Goal: Task Accomplishment & Management: Manage account settings

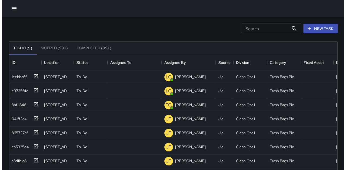
scroll to position [225, 324]
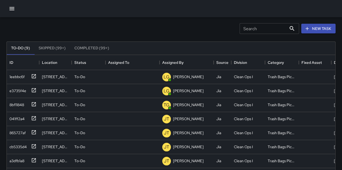
click at [15, 8] on button "button" at bounding box center [11, 8] width 11 height 11
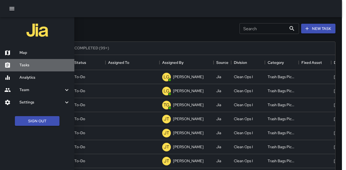
click at [26, 66] on h6 "Tasks" at bounding box center [44, 65] width 51 height 6
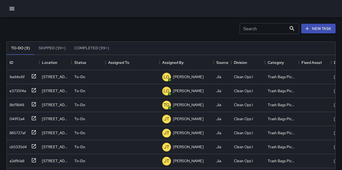
click at [18, 10] on div at bounding box center [171, 8] width 342 height 17
click at [15, 9] on icon "button" at bounding box center [12, 8] width 6 height 6
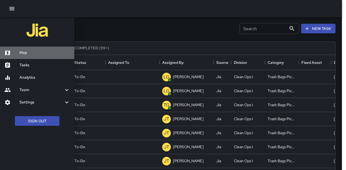
click at [33, 53] on h6 "Map" at bounding box center [44, 53] width 51 height 6
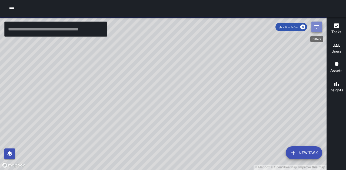
click at [321, 26] on button "Filters" at bounding box center [316, 27] width 11 height 11
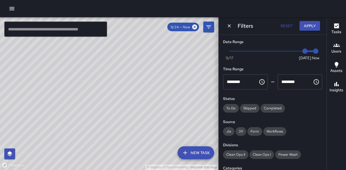
click at [192, 56] on div "© Mapbox © OpenStreetMap Improve this map" at bounding box center [109, 93] width 218 height 153
click at [229, 28] on icon "Dismiss" at bounding box center [228, 25] width 5 height 5
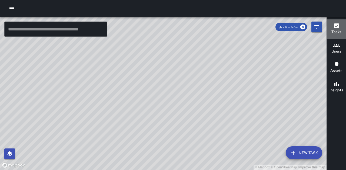
click at [335, 23] on icon "button" at bounding box center [336, 26] width 6 height 6
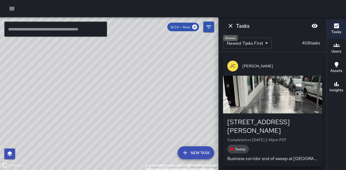
click at [231, 23] on icon "Dismiss" at bounding box center [230, 26] width 6 height 6
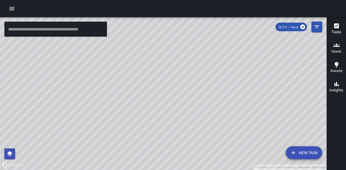
drag, startPoint x: 204, startPoint y: 102, endPoint x: 205, endPoint y: 74, distance: 28.4
click at [205, 74] on div "© Mapbox © OpenStreetMap Improve this map" at bounding box center [163, 93] width 326 height 153
drag, startPoint x: 295, startPoint y: 78, endPoint x: 280, endPoint y: 110, distance: 35.1
drag, startPoint x: 280, startPoint y: 110, endPoint x: 90, endPoint y: 94, distance: 189.7
click at [90, 94] on div "© Mapbox © OpenStreetMap Improve this map" at bounding box center [163, 93] width 326 height 153
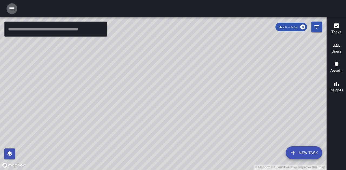
click at [11, 7] on icon "button" at bounding box center [12, 8] width 6 height 6
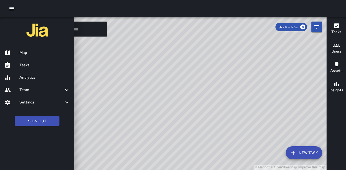
click at [317, 27] on div at bounding box center [173, 85] width 346 height 170
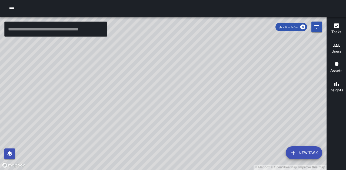
click at [317, 27] on icon "Filters" at bounding box center [316, 26] width 5 height 3
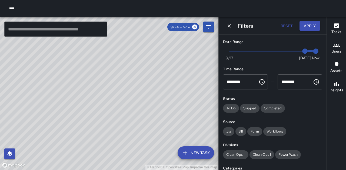
scroll to position [54, 0]
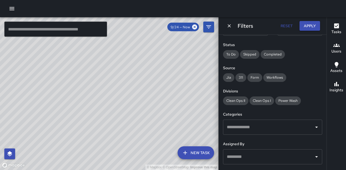
click at [260, 127] on input "text" at bounding box center [268, 127] width 86 height 10
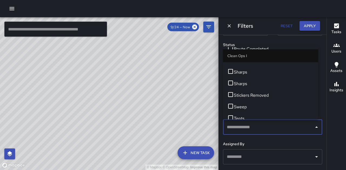
click at [245, 64] on span "SF 311" at bounding box center [274, 61] width 80 height 6
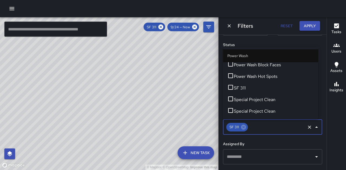
scroll to position [459, 0]
click at [250, 92] on span "SF 311" at bounding box center [274, 88] width 80 height 6
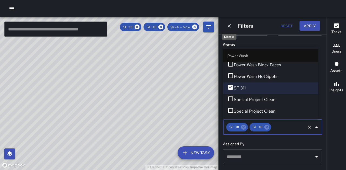
click at [228, 27] on icon "Dismiss" at bounding box center [228, 25] width 5 height 5
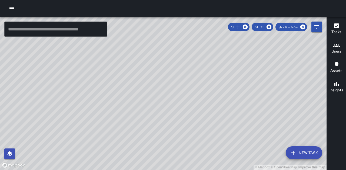
drag, startPoint x: 209, startPoint y: 106, endPoint x: 181, endPoint y: 96, distance: 30.2
click at [181, 96] on div "© Mapbox © OpenStreetMap Improve this map" at bounding box center [163, 93] width 326 height 153
drag, startPoint x: 163, startPoint y: 82, endPoint x: 171, endPoint y: 90, distance: 11.6
click at [171, 90] on div "© Mapbox © OpenStreetMap Improve this map" at bounding box center [163, 93] width 326 height 153
click at [336, 28] on icon "button" at bounding box center [336, 25] width 5 height 5
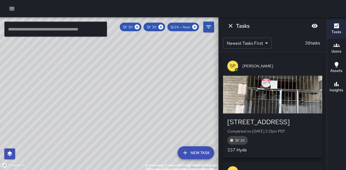
drag, startPoint x: 139, startPoint y: 100, endPoint x: 68, endPoint y: 55, distance: 84.6
drag, startPoint x: 117, startPoint y: 93, endPoint x: 116, endPoint y: 162, distance: 69.1
click at [116, 165] on div "© Mapbox © OpenStreetMap Improve this map" at bounding box center [109, 93] width 218 height 153
drag, startPoint x: 104, startPoint y: 90, endPoint x: 102, endPoint y: 129, distance: 38.4
click at [102, 129] on div "© Mapbox © OpenStreetMap Improve this map" at bounding box center [109, 93] width 218 height 153
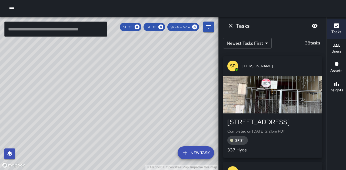
drag, startPoint x: 96, startPoint y: 105, endPoint x: 125, endPoint y: 121, distance: 33.4
click at [125, 121] on div "© Mapbox © OpenStreetMap Improve this map" at bounding box center [109, 93] width 218 height 153
drag, startPoint x: 108, startPoint y: 64, endPoint x: 103, endPoint y: 52, distance: 13.3
click at [103, 52] on div "© Mapbox © OpenStreetMap Improve this map" at bounding box center [109, 93] width 218 height 153
drag, startPoint x: 156, startPoint y: 99, endPoint x: 128, endPoint y: 137, distance: 47.2
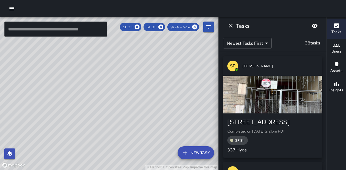
click at [128, 137] on div "© Mapbox © OpenStreetMap Improve this map" at bounding box center [109, 93] width 218 height 153
drag, startPoint x: 151, startPoint y: 105, endPoint x: 139, endPoint y: 65, distance: 41.8
click at [139, 65] on div "© Mapbox © OpenStreetMap Improve this map" at bounding box center [109, 93] width 218 height 153
drag, startPoint x: 115, startPoint y: 102, endPoint x: 179, endPoint y: 142, distance: 75.9
drag, startPoint x: 179, startPoint y: 142, endPoint x: 103, endPoint y: 119, distance: 79.7
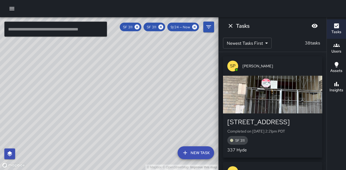
click at [103, 121] on div "© Mapbox © OpenStreetMap Improve this map" at bounding box center [109, 93] width 218 height 153
drag, startPoint x: 109, startPoint y: 97, endPoint x: 88, endPoint y: 105, distance: 22.5
click at [87, 105] on div "© Mapbox © OpenStreetMap Improve this map" at bounding box center [109, 93] width 218 height 153
drag, startPoint x: 43, startPoint y: 101, endPoint x: 67, endPoint y: 102, distance: 23.8
click at [14, 95] on div "© Mapbox © OpenStreetMap Improve this map" at bounding box center [109, 93] width 218 height 153
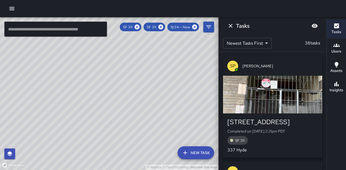
drag, startPoint x: 165, startPoint y: 96, endPoint x: 68, endPoint y: 103, distance: 98.0
click at [68, 103] on div "© Mapbox © OpenStreetMap Improve this map" at bounding box center [109, 93] width 218 height 153
drag, startPoint x: 189, startPoint y: 117, endPoint x: 163, endPoint y: 121, distance: 25.8
click at [163, 121] on div "© Mapbox © OpenStreetMap Improve this map" at bounding box center [109, 93] width 218 height 153
drag, startPoint x: 173, startPoint y: 133, endPoint x: 163, endPoint y: 112, distance: 22.8
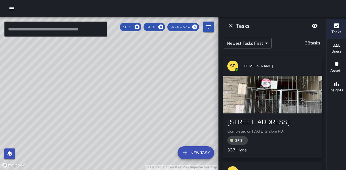
click at [163, 112] on div "© Mapbox © OpenStreetMap Improve this map" at bounding box center [109, 93] width 218 height 153
drag, startPoint x: 131, startPoint y: 106, endPoint x: 216, endPoint y: 87, distance: 86.6
click at [216, 87] on div "© Mapbox © OpenStreetMap Improve this map" at bounding box center [109, 93] width 218 height 153
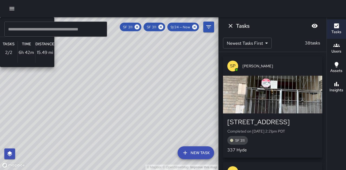
click at [79, 69] on div "© Mapbox © OpenStreetMap Improve this map SP [PERSON_NAME] Ambassador Tasks 2 /…" at bounding box center [109, 93] width 218 height 153
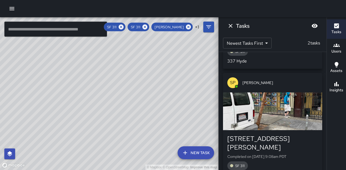
scroll to position [97, 0]
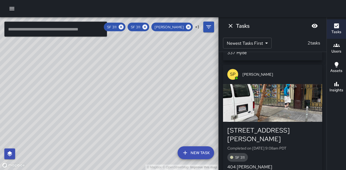
click at [279, 97] on div "button" at bounding box center [272, 103] width 99 height 38
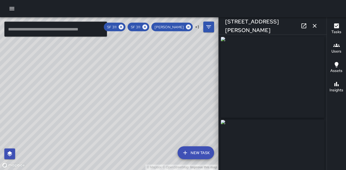
type input "**********"
click at [313, 29] on icon "button" at bounding box center [314, 26] width 6 height 6
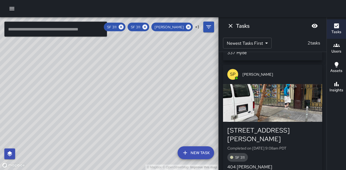
click at [279, 129] on div "[STREET_ADDRESS][PERSON_NAME]" at bounding box center [272, 134] width 90 height 17
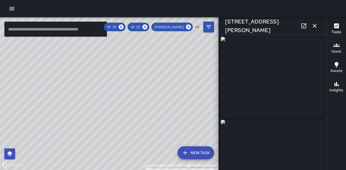
click at [317, 26] on icon "button" at bounding box center [314, 26] width 6 height 6
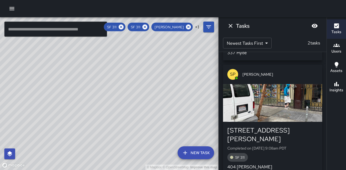
scroll to position [0, 0]
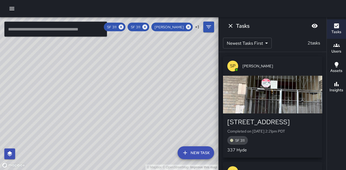
drag, startPoint x: 136, startPoint y: 78, endPoint x: 174, endPoint y: 183, distance: 111.5
click at [174, 170] on html "© Mapbox © OpenStreetMap Improve this map ​ New Task SF 311 SF 311 [PERSON_NAME…" at bounding box center [173, 85] width 346 height 170
drag, startPoint x: 122, startPoint y: 132, endPoint x: 143, endPoint y: 102, distance: 36.8
click at [143, 102] on div "© Mapbox © OpenStreetMap Improve this map" at bounding box center [109, 93] width 218 height 153
drag, startPoint x: 113, startPoint y: 119, endPoint x: 167, endPoint y: 57, distance: 82.5
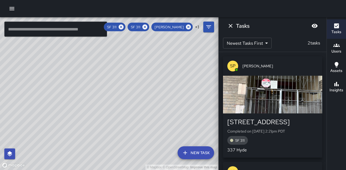
click at [167, 57] on div "© Mapbox © OpenStreetMap Improve this map" at bounding box center [109, 93] width 218 height 153
drag, startPoint x: 170, startPoint y: 90, endPoint x: 160, endPoint y: 100, distance: 14.1
click at [160, 100] on div "© Mapbox © OpenStreetMap Improve this map" at bounding box center [109, 93] width 218 height 153
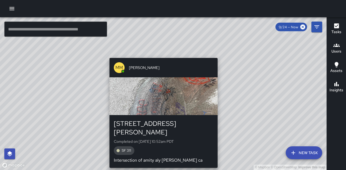
click at [217, 65] on div "MM Manuel Martinez" at bounding box center [163, 67] width 108 height 19
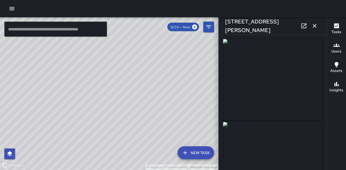
type input "**********"
click at [315, 26] on icon "button" at bounding box center [314, 26] width 4 height 4
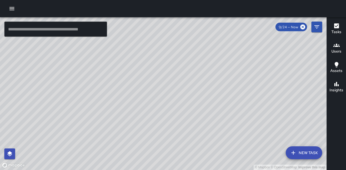
drag, startPoint x: 207, startPoint y: 104, endPoint x: 206, endPoint y: 86, distance: 17.9
click at [206, 86] on div "© Mapbox © OpenStreetMap Improve this map" at bounding box center [163, 93] width 326 height 153
drag, startPoint x: 209, startPoint y: 124, endPoint x: 178, endPoint y: 128, distance: 31.6
click at [178, 128] on div "© Mapbox © OpenStreetMap Improve this map" at bounding box center [163, 93] width 326 height 153
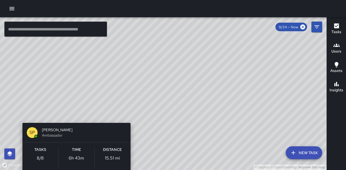
click at [73, 114] on div "© Mapbox © OpenStreetMap Improve this map SP Shawn Parks Ambassador Tasks 8 / 8…" at bounding box center [163, 93] width 326 height 153
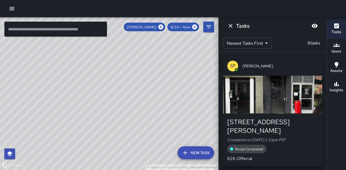
click at [254, 147] on span "Route Completed" at bounding box center [249, 149] width 35 height 5
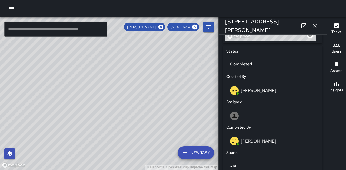
scroll to position [297, 0]
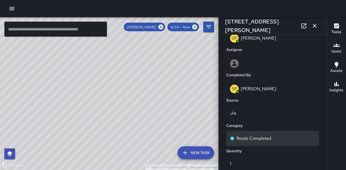
click at [261, 136] on p "Route Completed" at bounding box center [253, 139] width 35 height 6
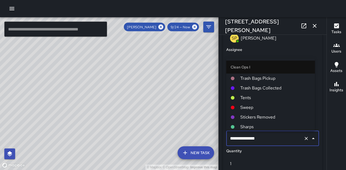
scroll to position [30, 0]
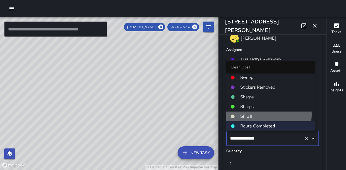
click at [260, 115] on span "SF 311" at bounding box center [275, 116] width 70 height 6
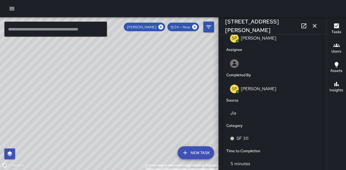
click at [313, 28] on icon "button" at bounding box center [314, 26] width 6 height 6
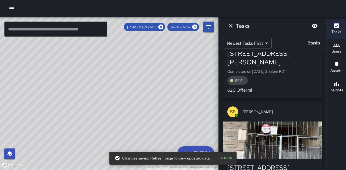
scroll to position [189, 0]
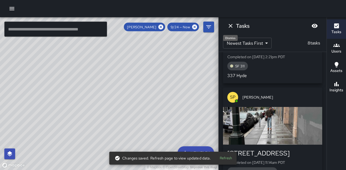
click at [232, 26] on icon "Dismiss" at bounding box center [230, 26] width 6 height 6
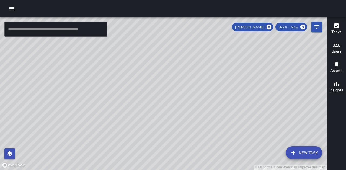
drag, startPoint x: 137, startPoint y: 141, endPoint x: 138, endPoint y: 102, distance: 38.4
click at [138, 102] on div "© Mapbox © OpenStreetMap Improve this map" at bounding box center [163, 93] width 326 height 153
click at [269, 24] on icon at bounding box center [269, 27] width 6 height 6
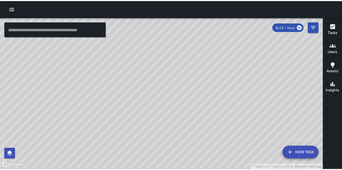
scroll to position [2529, 0]
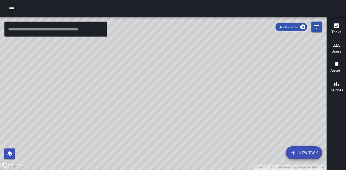
drag, startPoint x: 169, startPoint y: 69, endPoint x: 218, endPoint y: 108, distance: 63.3
click at [218, 108] on div "© Mapbox © OpenStreetMap Improve this map" at bounding box center [163, 93] width 326 height 153
drag, startPoint x: 234, startPoint y: 99, endPoint x: 220, endPoint y: 117, distance: 22.7
drag, startPoint x: 220, startPoint y: 117, endPoint x: 186, endPoint y: 112, distance: 34.1
click at [186, 112] on div "© Mapbox © OpenStreetMap Improve this map" at bounding box center [163, 93] width 326 height 153
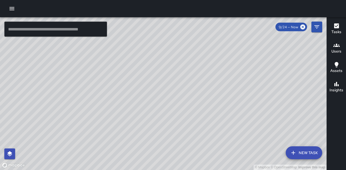
drag, startPoint x: 59, startPoint y: 52, endPoint x: 190, endPoint y: 48, distance: 131.1
click at [190, 48] on div "© Mapbox © OpenStreetMap Improve this map" at bounding box center [163, 93] width 326 height 153
drag, startPoint x: 240, startPoint y: 84, endPoint x: 198, endPoint y: 79, distance: 42.1
click at [198, 82] on div "© Mapbox © OpenStreetMap Improve this map" at bounding box center [163, 93] width 326 height 153
drag, startPoint x: 198, startPoint y: 79, endPoint x: 201, endPoint y: 53, distance: 25.9
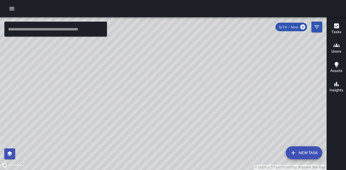
click at [201, 53] on div "© Mapbox © OpenStreetMap Improve this map" at bounding box center [163, 93] width 326 height 153
drag, startPoint x: 204, startPoint y: 64, endPoint x: 204, endPoint y: 67, distance: 3.3
click at [204, 67] on div "© Mapbox © OpenStreetMap Improve this map" at bounding box center [163, 93] width 326 height 153
drag, startPoint x: 257, startPoint y: 88, endPoint x: 157, endPoint y: 79, distance: 100.9
click at [158, 79] on div "© Mapbox © OpenStreetMap Improve this map" at bounding box center [163, 93] width 326 height 153
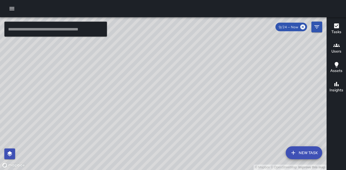
drag, startPoint x: 71, startPoint y: 102, endPoint x: 163, endPoint y: 100, distance: 92.7
click at [163, 100] on div "© Mapbox © OpenStreetMap Improve this map" at bounding box center [163, 93] width 326 height 153
drag, startPoint x: 112, startPoint y: 65, endPoint x: 110, endPoint y: 131, distance: 65.9
click at [110, 131] on div "© Mapbox © OpenStreetMap Improve this map" at bounding box center [163, 93] width 326 height 153
drag, startPoint x: 145, startPoint y: 139, endPoint x: 147, endPoint y: 103, distance: 36.3
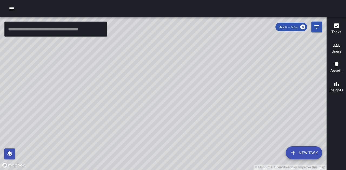
click at [147, 103] on div "© Mapbox © OpenStreetMap Improve this map" at bounding box center [163, 93] width 326 height 153
drag, startPoint x: 146, startPoint y: 47, endPoint x: 155, endPoint y: 56, distance: 13.7
click at [155, 56] on div "© Mapbox © OpenStreetMap Improve this map" at bounding box center [163, 93] width 326 height 153
click at [338, 27] on icon "button" at bounding box center [336, 25] width 5 height 5
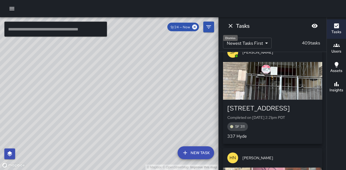
click at [229, 25] on icon "Dismiss" at bounding box center [230, 26] width 6 height 6
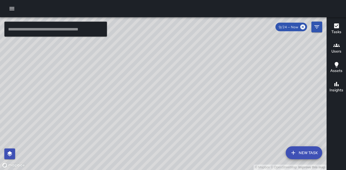
click at [12, 8] on icon "button" at bounding box center [12, 8] width 6 height 6
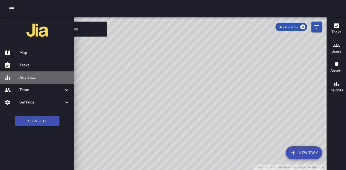
click at [36, 79] on h6 "Analytics" at bounding box center [44, 78] width 51 height 6
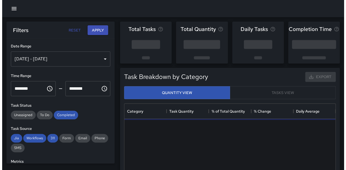
scroll to position [157, 207]
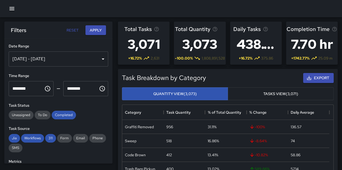
click at [12, 10] on icon "button" at bounding box center [11, 8] width 5 height 3
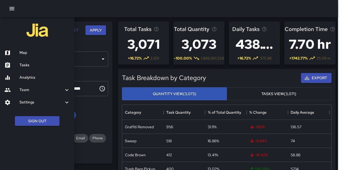
scroll to position [4, 4]
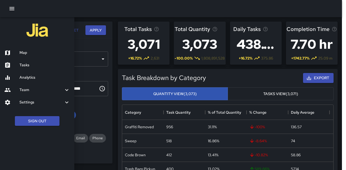
click at [39, 67] on h6 "Tasks" at bounding box center [44, 65] width 51 height 6
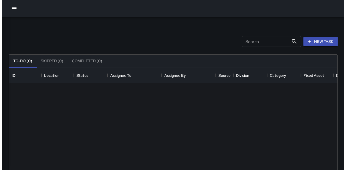
scroll to position [225, 324]
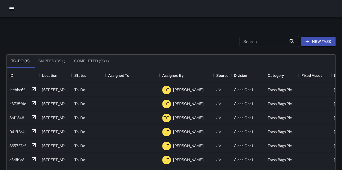
click at [15, 6] on icon "button" at bounding box center [12, 8] width 6 height 6
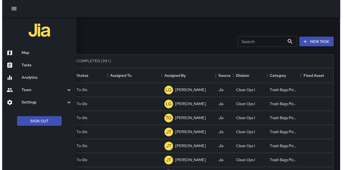
scroll to position [4, 4]
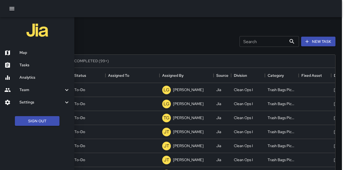
click at [31, 56] on div "Map" at bounding box center [37, 53] width 74 height 12
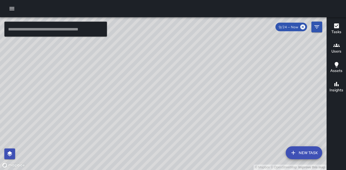
click at [333, 45] on icon "button" at bounding box center [336, 45] width 6 height 6
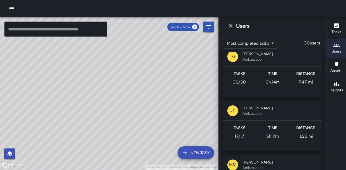
scroll to position [297, 0]
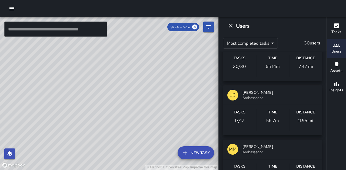
click at [260, 94] on span "[PERSON_NAME]" at bounding box center [279, 92] width 75 height 5
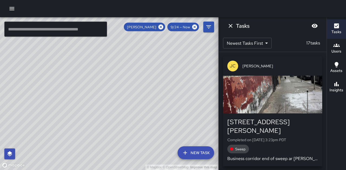
scroll to position [0, 0]
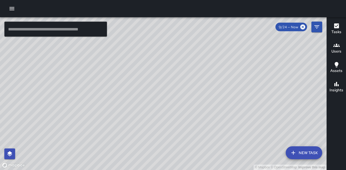
drag, startPoint x: 255, startPoint y: 121, endPoint x: 248, endPoint y: 105, distance: 17.2
click at [248, 105] on div "© Mapbox © OpenStreetMap Improve this map" at bounding box center [163, 93] width 326 height 153
drag, startPoint x: 293, startPoint y: 96, endPoint x: 281, endPoint y: 124, distance: 31.0
drag, startPoint x: 281, startPoint y: 124, endPoint x: 309, endPoint y: 51, distance: 78.7
click at [309, 51] on div "© Mapbox © OpenStreetMap Improve this map" at bounding box center [163, 93] width 326 height 153
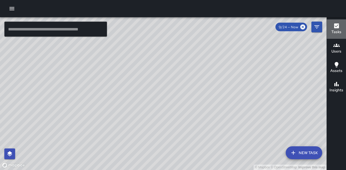
click at [337, 28] on icon "button" at bounding box center [336, 25] width 5 height 5
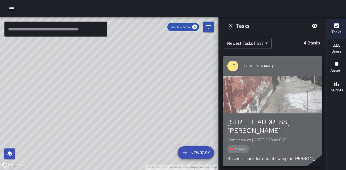
click at [243, 64] on span "[PERSON_NAME]" at bounding box center [279, 65] width 75 height 5
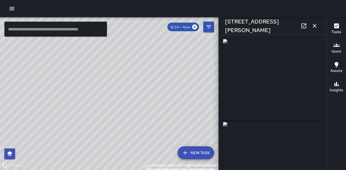
type input "**********"
drag, startPoint x: 193, startPoint y: 104, endPoint x: 178, endPoint y: 66, distance: 40.9
click at [178, 66] on div "© Mapbox © OpenStreetMap Improve this map" at bounding box center [109, 93] width 218 height 153
drag, startPoint x: 197, startPoint y: 69, endPoint x: 188, endPoint y: 99, distance: 31.4
drag, startPoint x: 188, startPoint y: 99, endPoint x: 143, endPoint y: 107, distance: 46.0
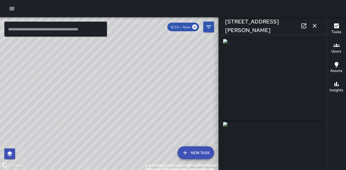
click at [143, 107] on div "© Mapbox © OpenStreetMap Improve this map" at bounding box center [109, 93] width 218 height 153
click at [314, 25] on icon "button" at bounding box center [314, 26] width 6 height 6
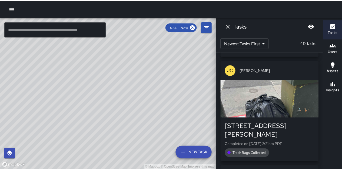
scroll to position [108, 0]
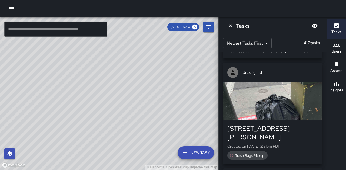
click at [13, 7] on icon "button" at bounding box center [12, 8] width 6 height 6
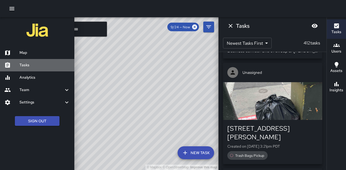
click at [26, 63] on h6 "Tasks" at bounding box center [44, 65] width 51 height 6
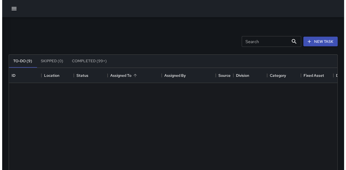
scroll to position [225, 324]
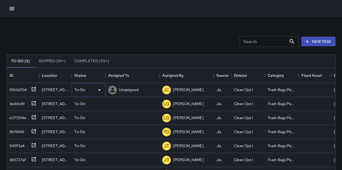
click at [78, 88] on p "To-Do" at bounding box center [79, 89] width 11 height 5
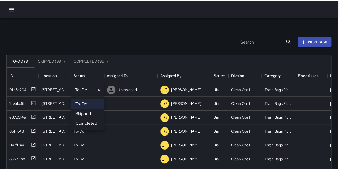
scroll to position [4, 4]
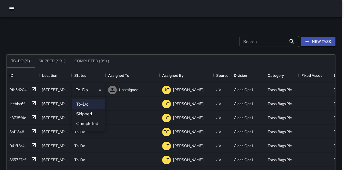
click at [336, 29] on div at bounding box center [173, 85] width 346 height 170
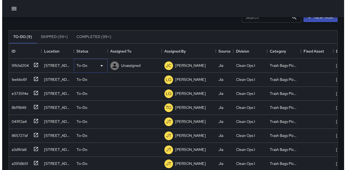
scroll to position [0, 0]
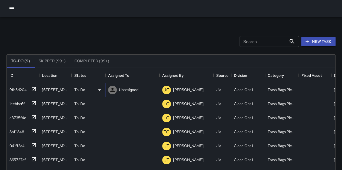
click at [76, 89] on p "To-Do" at bounding box center [79, 89] width 11 height 5
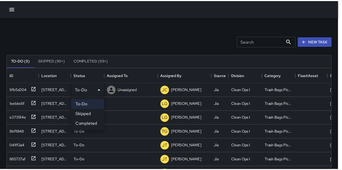
scroll to position [4, 4]
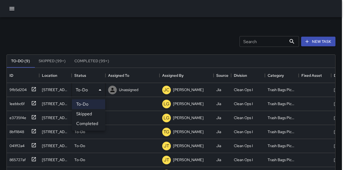
drag, startPoint x: 116, startPoint y: 76, endPoint x: 132, endPoint y: 59, distance: 23.3
click at [132, 59] on div at bounding box center [173, 85] width 346 height 170
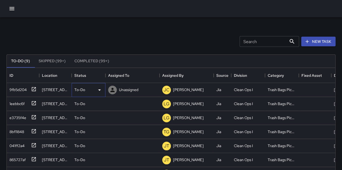
click at [80, 85] on div "To-Do" at bounding box center [89, 90] width 34 height 14
click at [83, 90] on p "To-Do" at bounding box center [79, 89] width 11 height 5
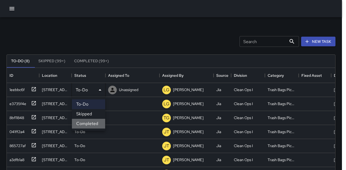
click at [90, 124] on li "Completed" at bounding box center [88, 124] width 33 height 10
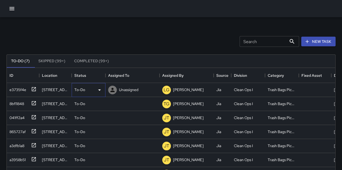
click at [87, 92] on div "To-Do" at bounding box center [88, 90] width 28 height 6
click at [87, 91] on div "To-Do" at bounding box center [88, 90] width 28 height 6
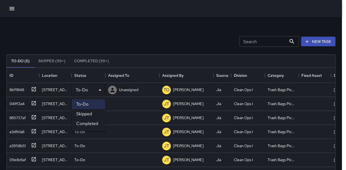
click at [90, 121] on li "Completed" at bounding box center [88, 124] width 33 height 10
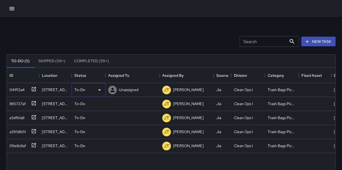
click at [86, 90] on div "To-Do" at bounding box center [88, 90] width 28 height 6
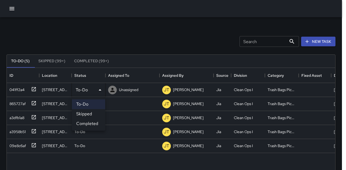
click at [92, 121] on li "Completed" at bounding box center [88, 124] width 33 height 10
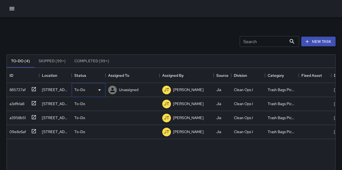
click at [87, 91] on div "To-Do" at bounding box center [88, 90] width 28 height 6
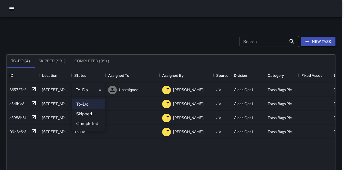
click at [90, 125] on li "Completed" at bounding box center [88, 124] width 33 height 10
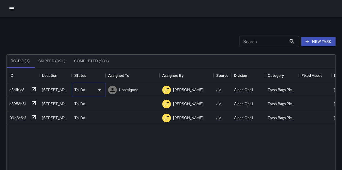
click at [88, 90] on div "To-Do" at bounding box center [88, 90] width 28 height 6
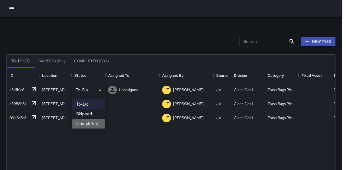
click at [92, 122] on li "Completed" at bounding box center [88, 124] width 33 height 10
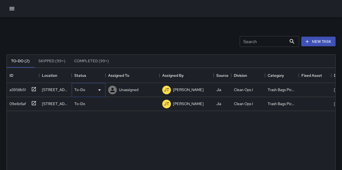
click at [87, 88] on div "To-Do" at bounding box center [88, 90] width 28 height 6
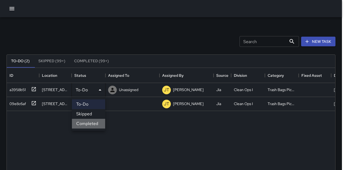
click at [92, 124] on li "Completed" at bounding box center [88, 124] width 33 height 10
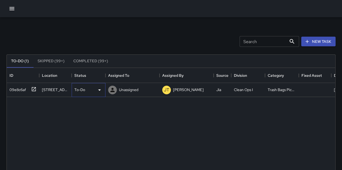
click at [86, 90] on div "To-Do" at bounding box center [88, 90] width 28 height 6
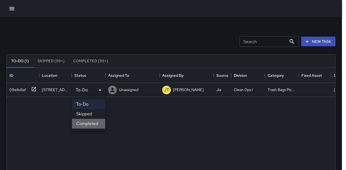
click at [92, 126] on li "Completed" at bounding box center [88, 124] width 33 height 10
